Goal: Task Accomplishment & Management: Manage account settings

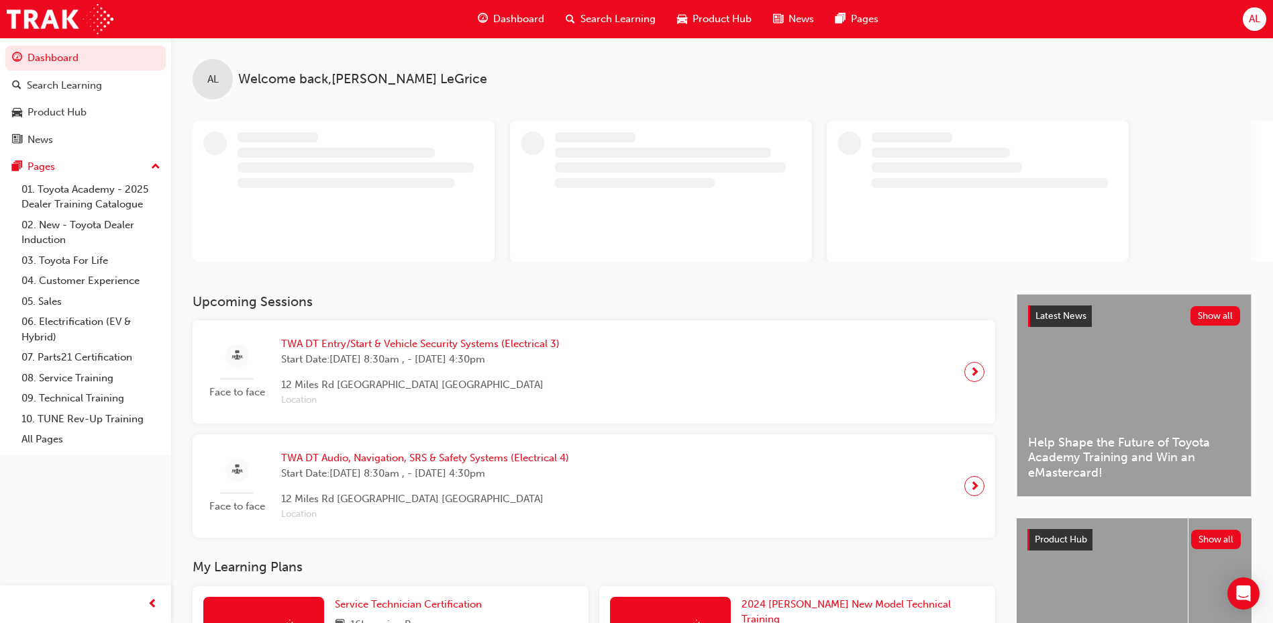
click at [1249, 18] on span "AL" at bounding box center [1254, 18] width 11 height 15
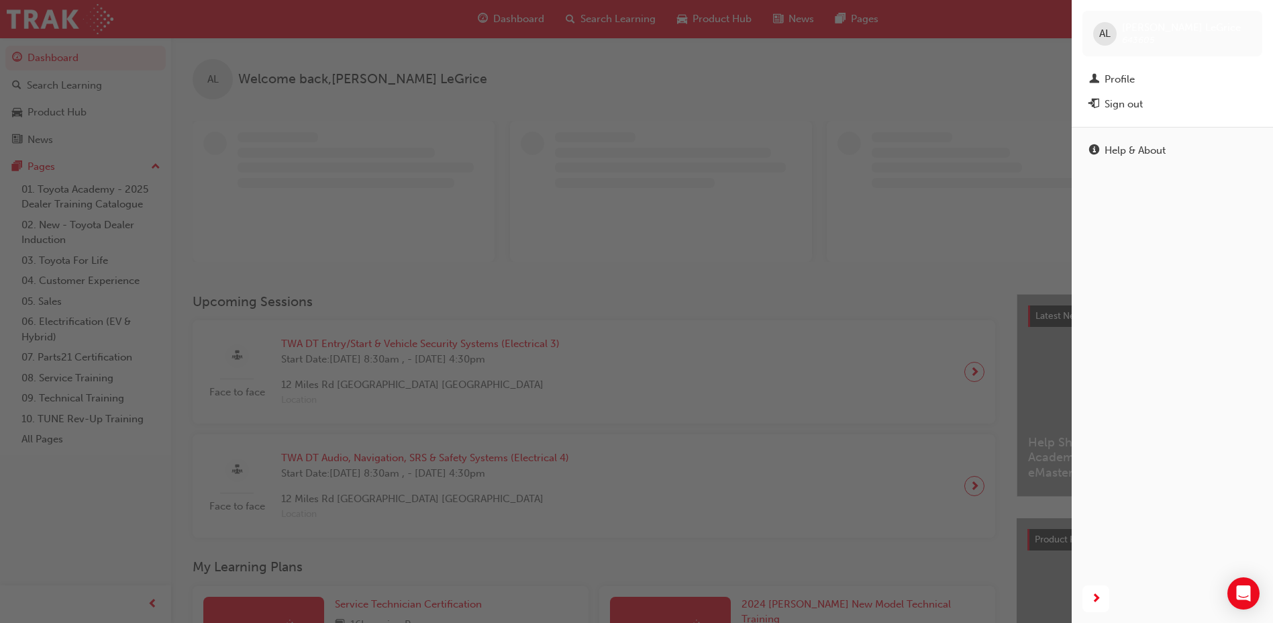
drag, startPoint x: 1132, startPoint y: 121, endPoint x: 1134, endPoint y: 112, distance: 9.0
click at [1132, 121] on div "AL [PERSON_NAME] 643605 Profile Sign out" at bounding box center [1172, 63] width 201 height 127
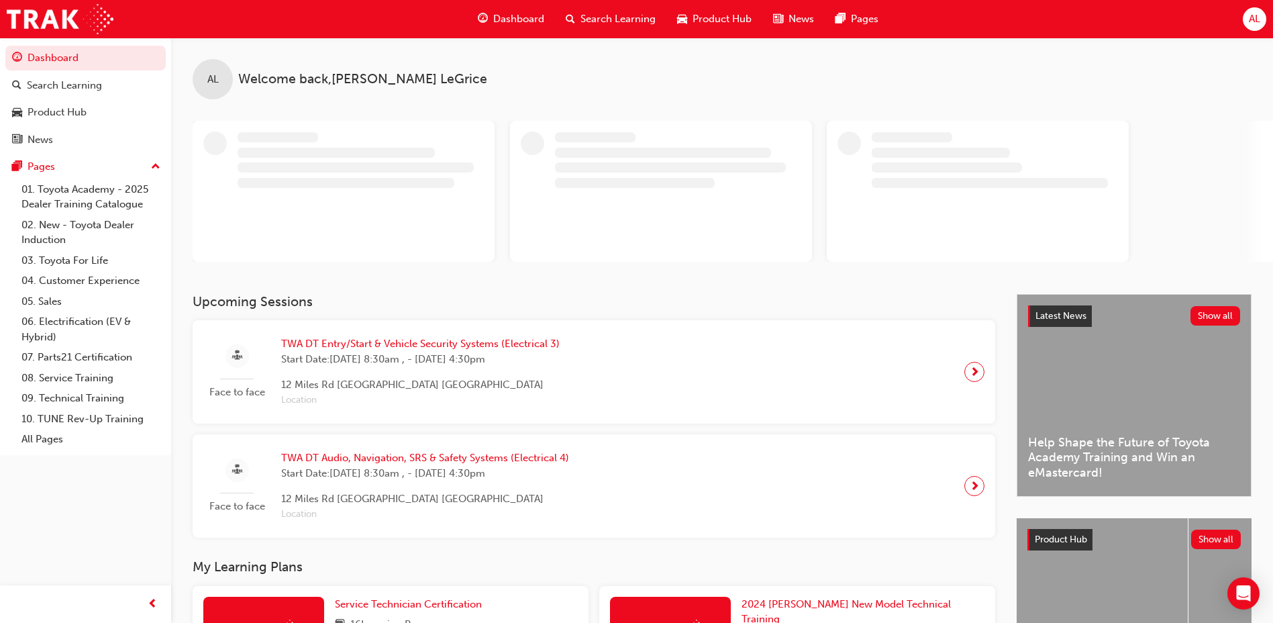
click at [1134, 111] on div "AL Welcome back , [PERSON_NAME]" at bounding box center [722, 150] width 1102 height 224
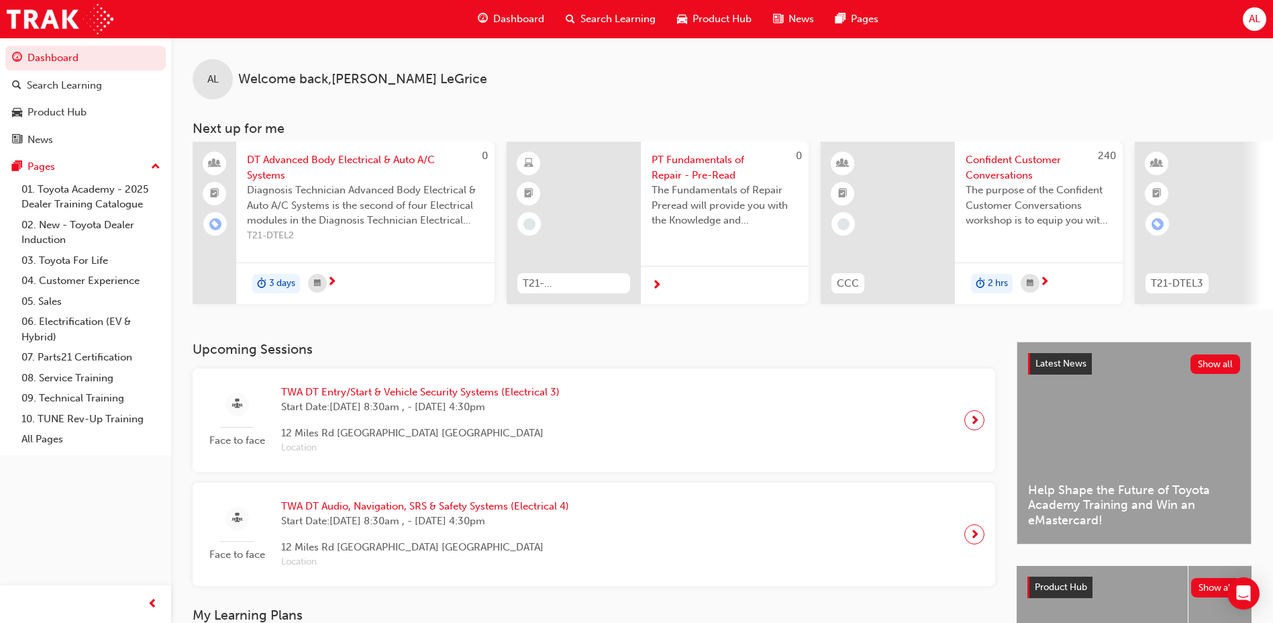
click at [1244, 23] on div "AL" at bounding box center [1254, 18] width 23 height 23
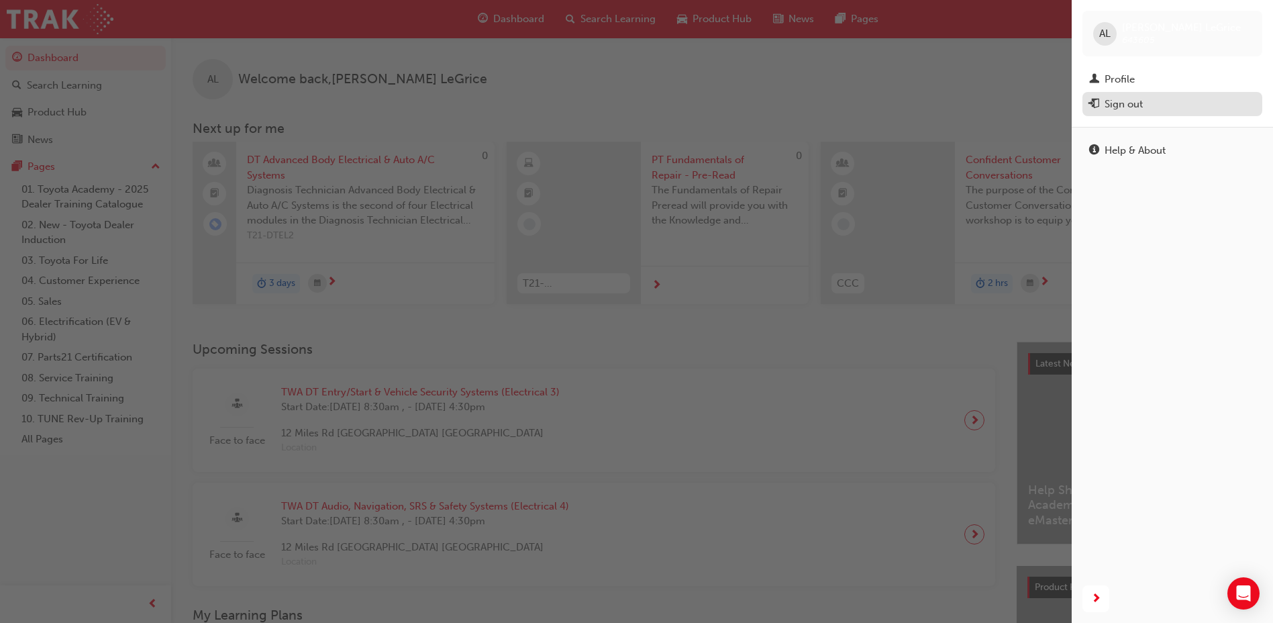
click at [1199, 99] on div "Sign out" at bounding box center [1172, 104] width 166 height 17
